Goal: Information Seeking & Learning: Learn about a topic

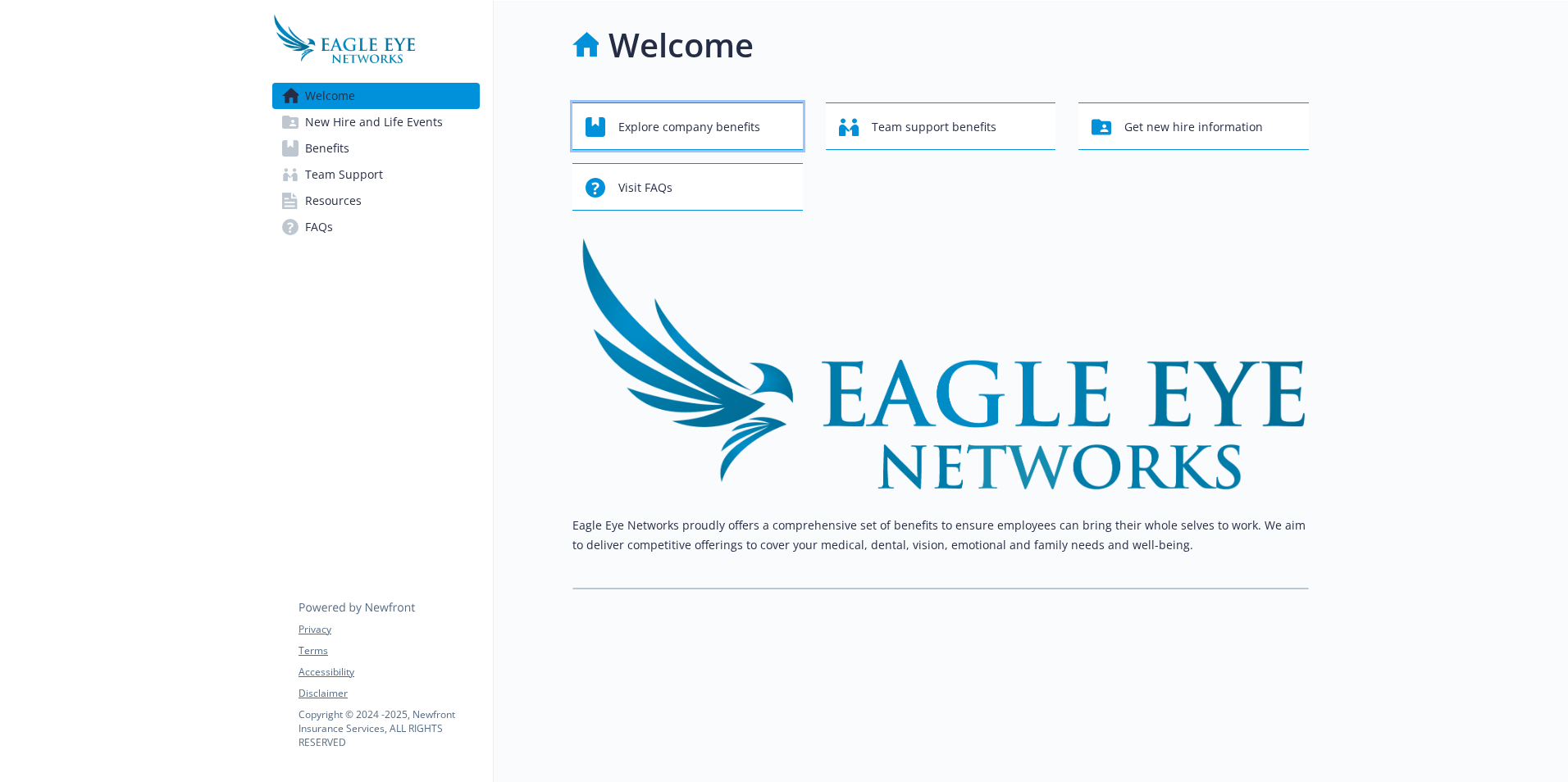
click at [700, 125] on span "Explore company benefits" at bounding box center [689, 127] width 142 height 32
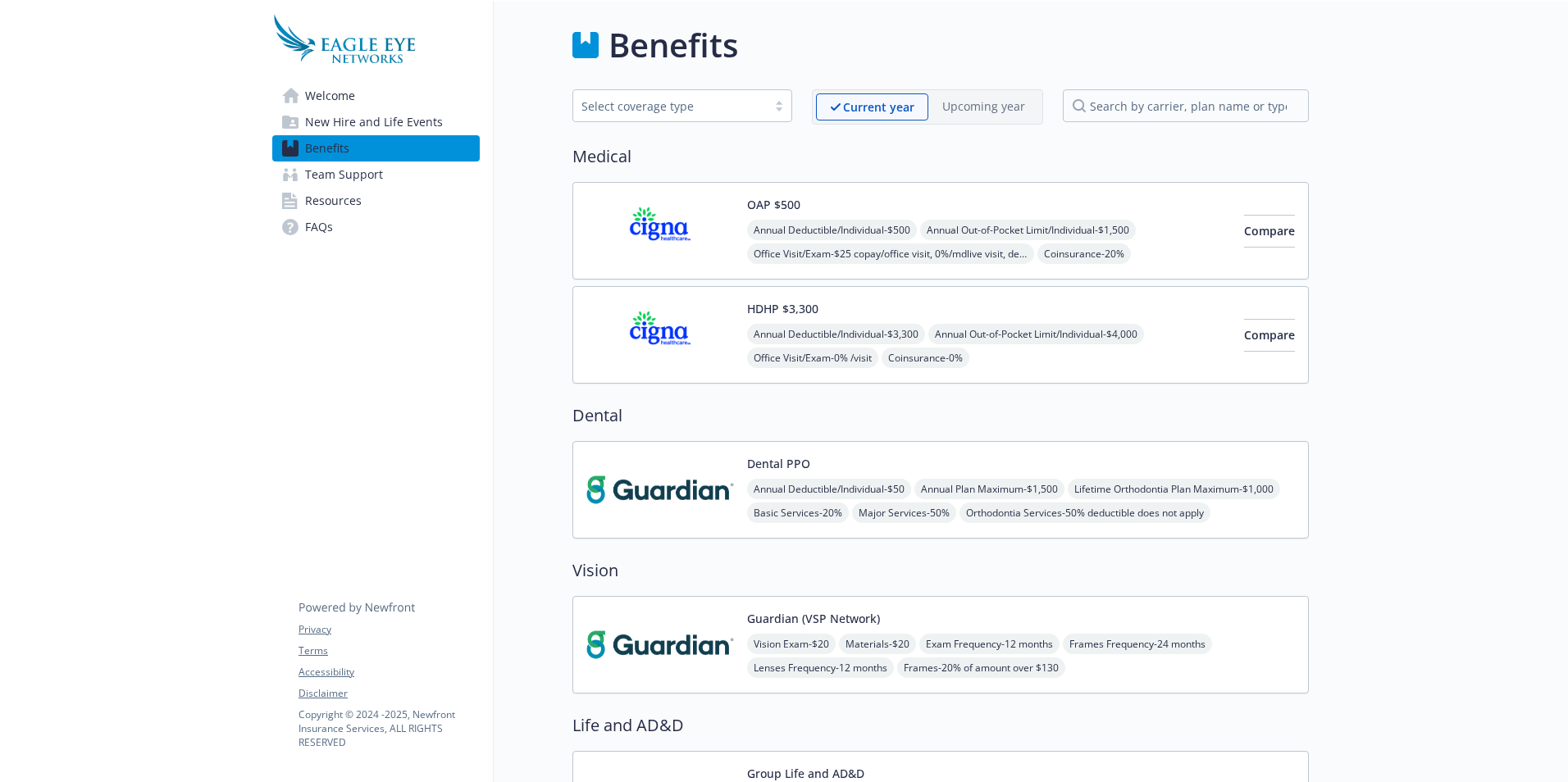
click at [650, 231] on img at bounding box center [660, 231] width 148 height 70
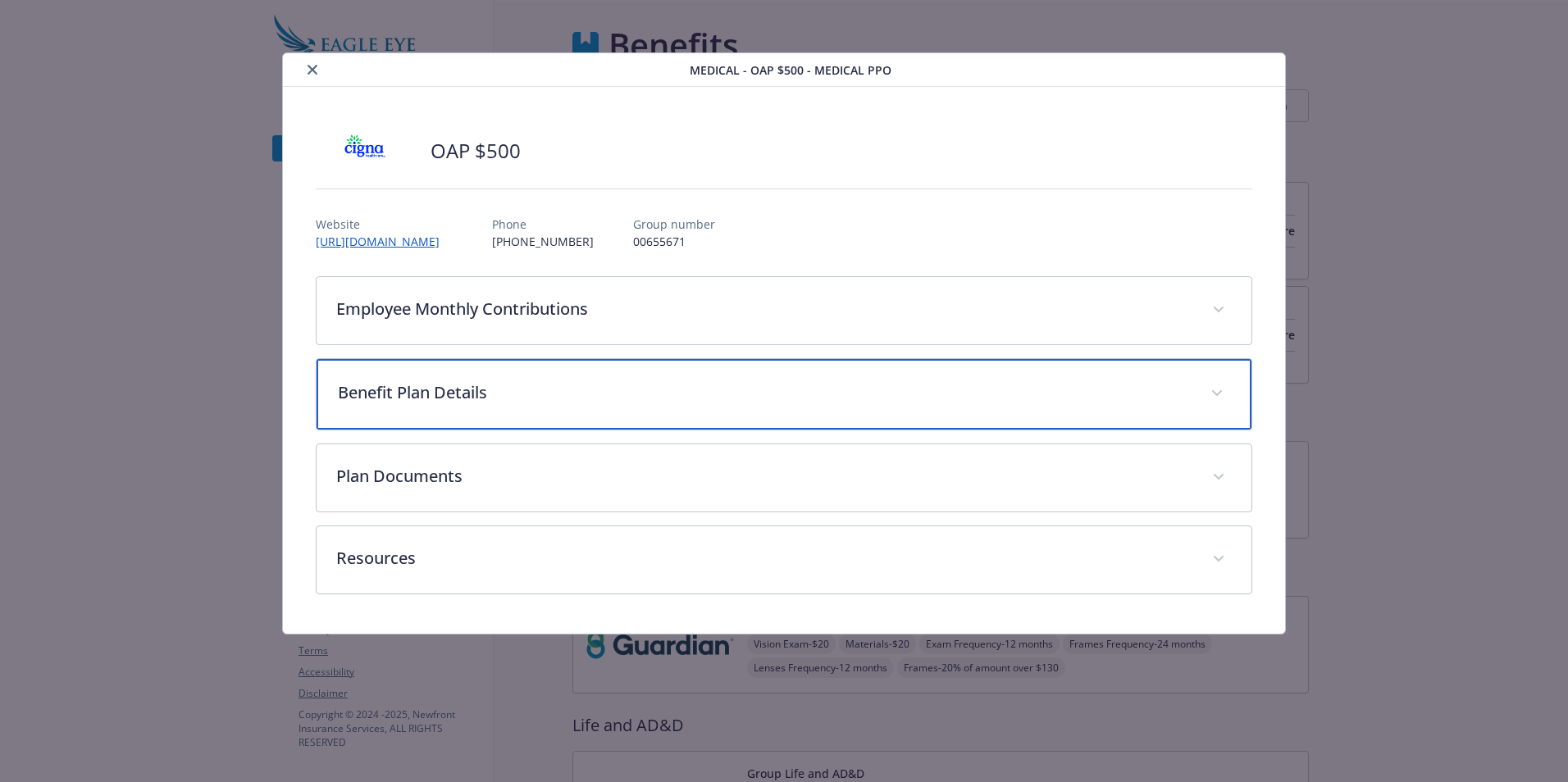
click at [546, 402] on p "Benefit Plan Details" at bounding box center [764, 393] width 853 height 25
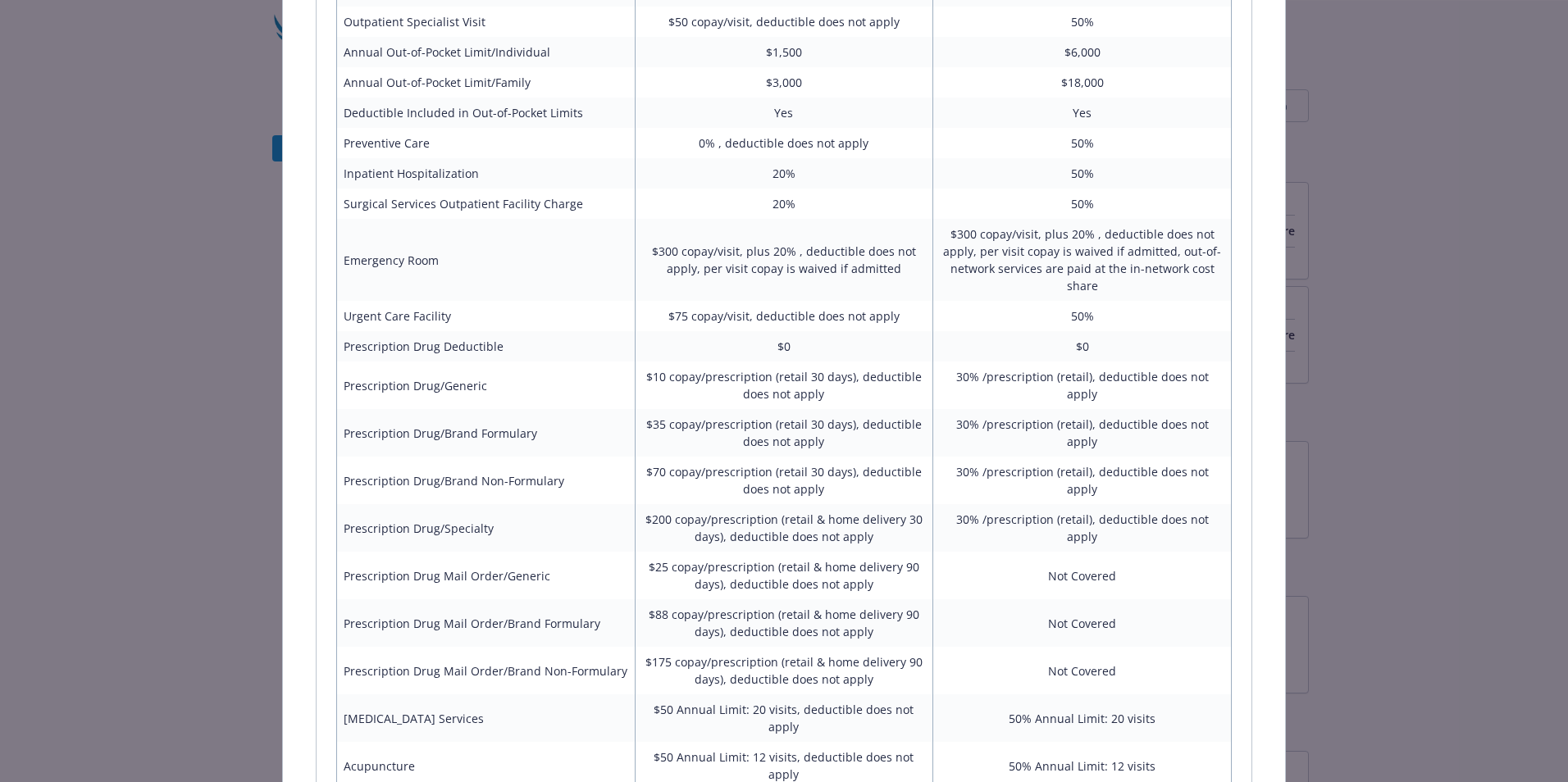
scroll to position [905, 0]
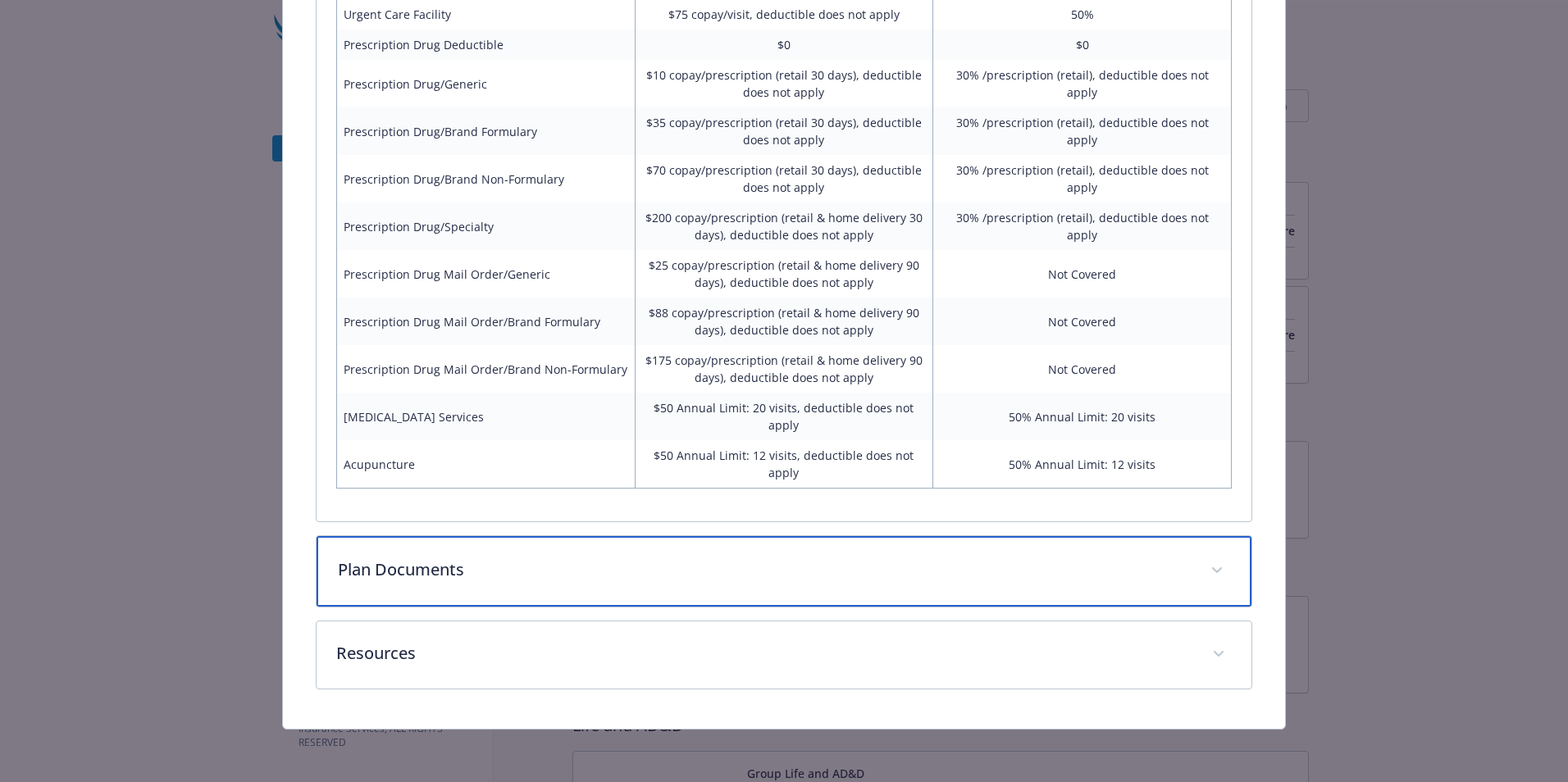
click at [604, 575] on p "Plan Documents" at bounding box center [764, 570] width 853 height 25
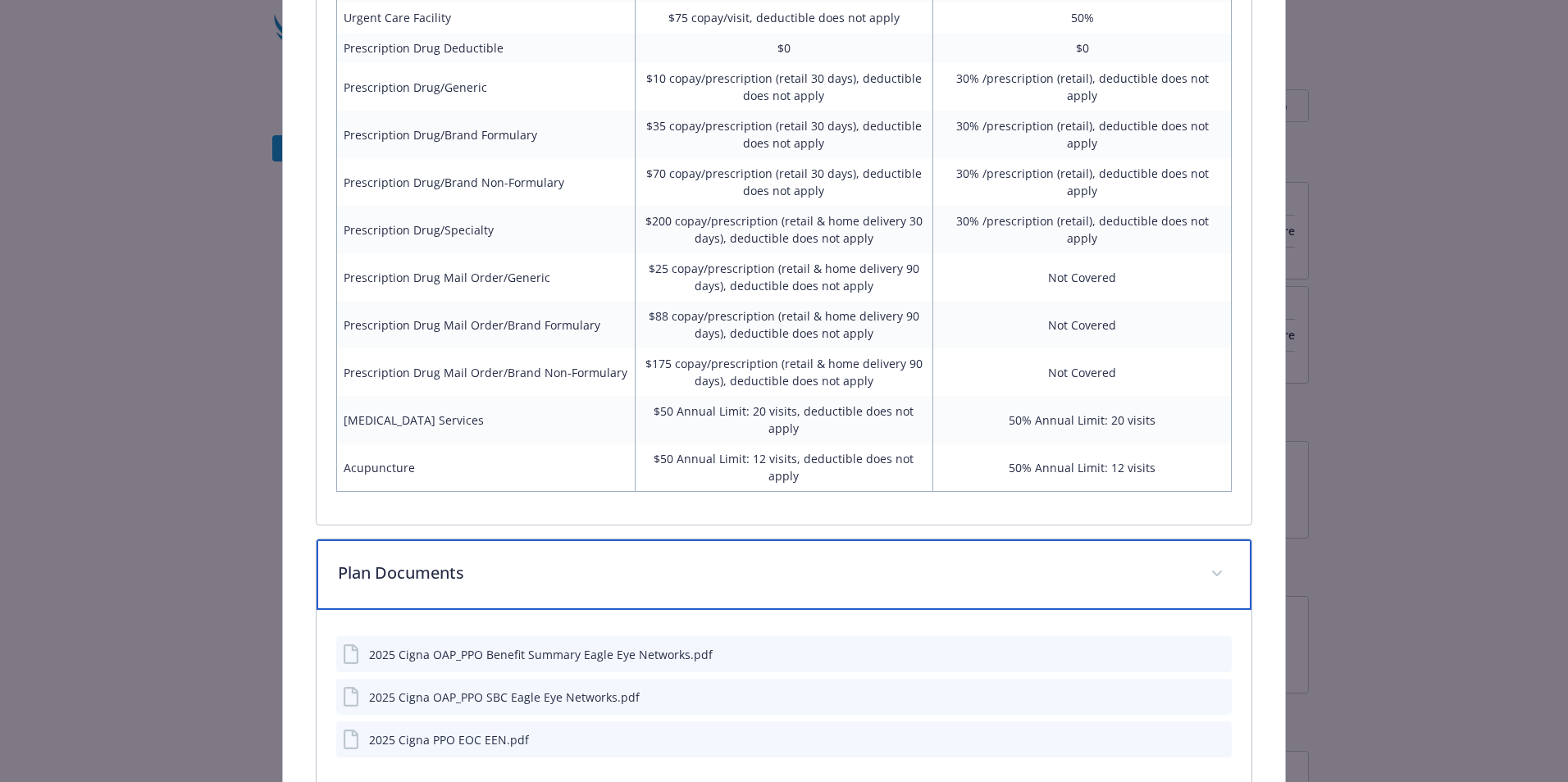
scroll to position [1066, 0]
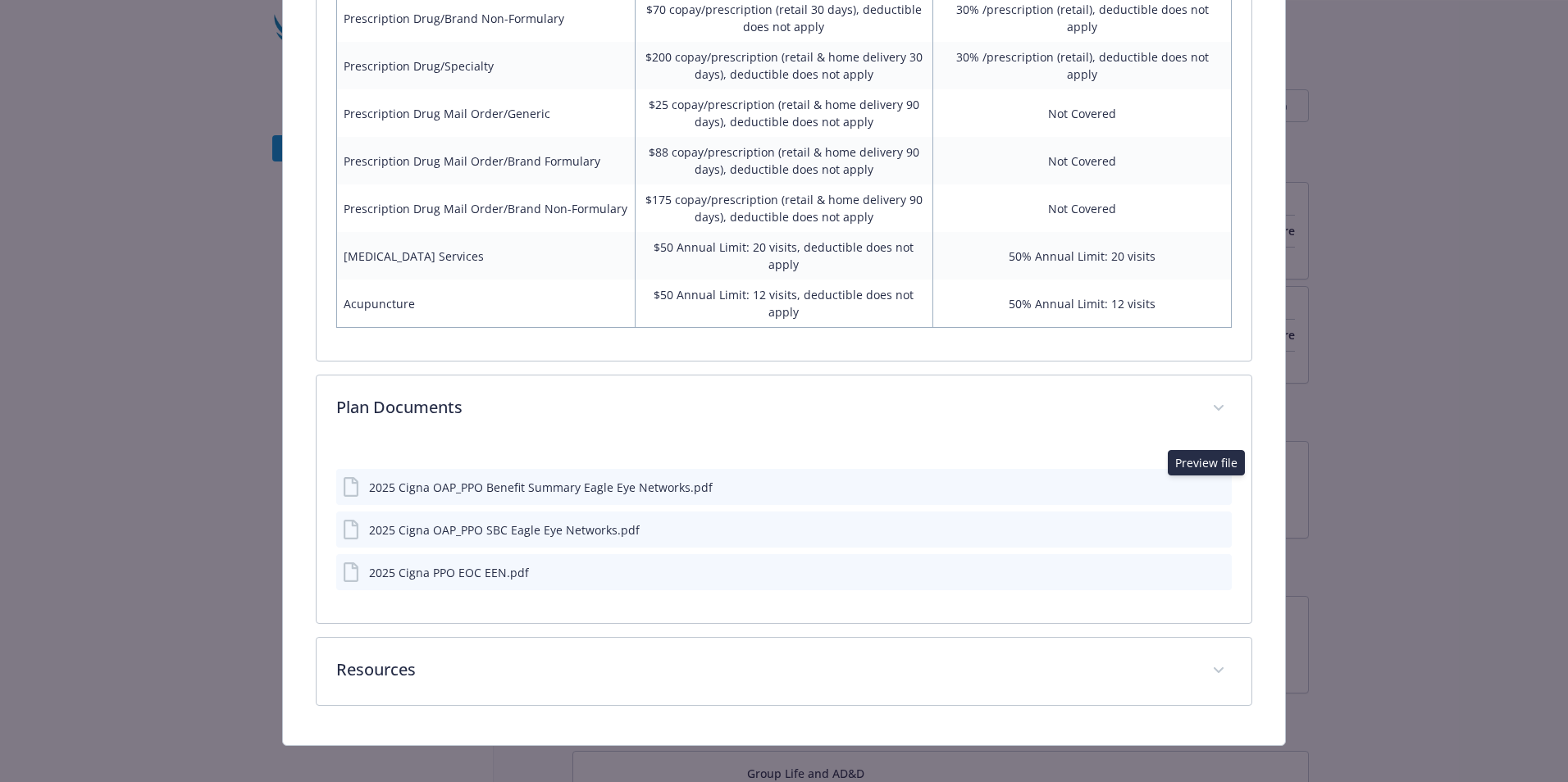
click at [1210, 490] on icon "preview file" at bounding box center [1216, 486] width 15 height 12
